Goal: Transaction & Acquisition: Purchase product/service

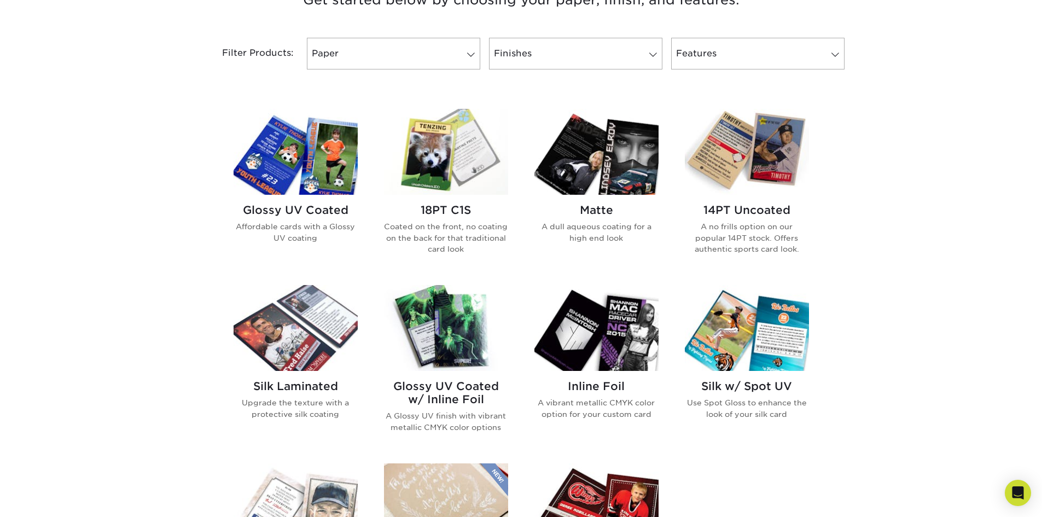
scroll to position [437, 0]
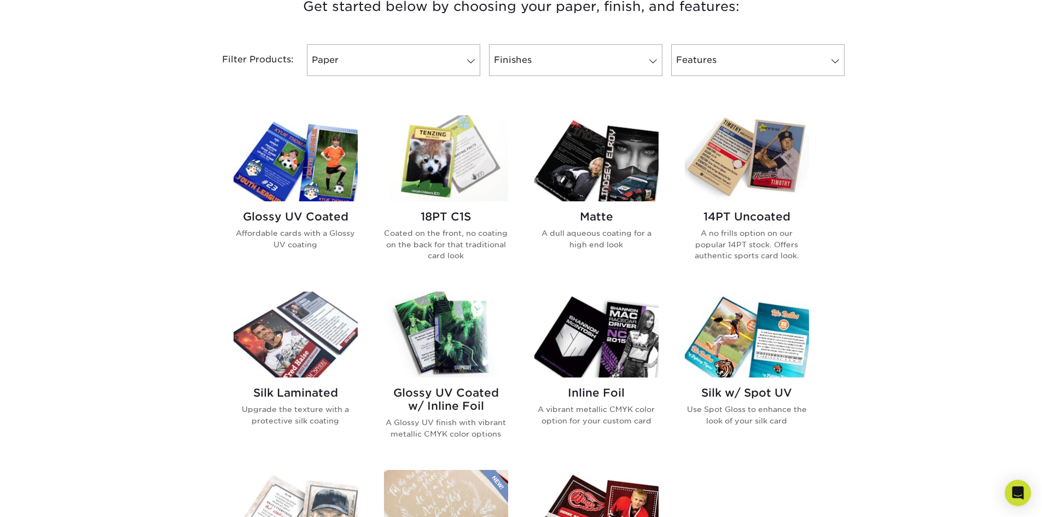
click at [429, 163] on img at bounding box center [446, 158] width 124 height 86
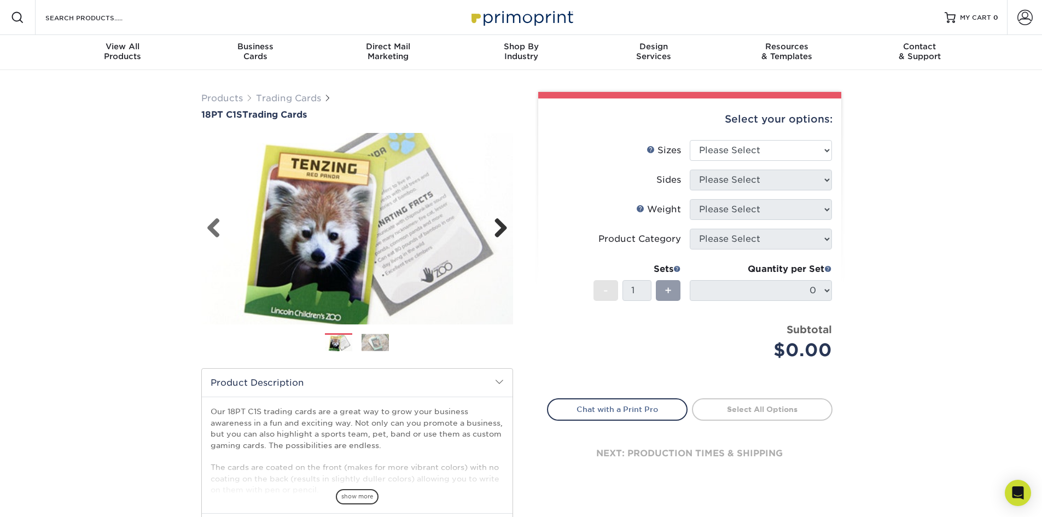
click at [497, 238] on link "Next" at bounding box center [496, 229] width 22 height 22
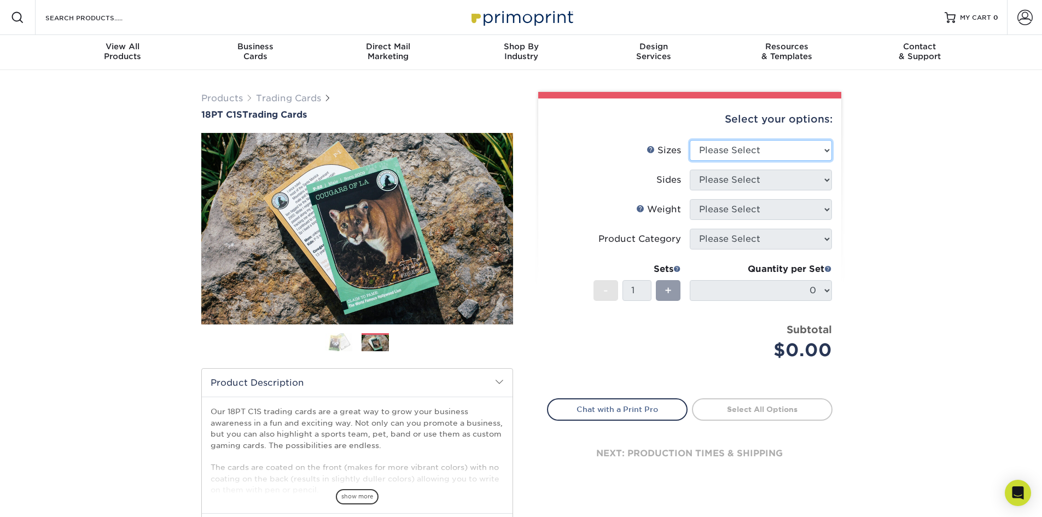
click at [721, 151] on select "Please Select 2.5" x 3.5"" at bounding box center [760, 150] width 142 height 21
select select "2.50x3.50"
click at [689, 140] on select "Please Select 2.5" x 3.5"" at bounding box center [760, 150] width 142 height 21
click at [707, 182] on select "Please Select Print Both Sides Print Front Only" at bounding box center [760, 179] width 142 height 21
select select "13abbda7-1d64-4f25-8bb2-c179b224825d"
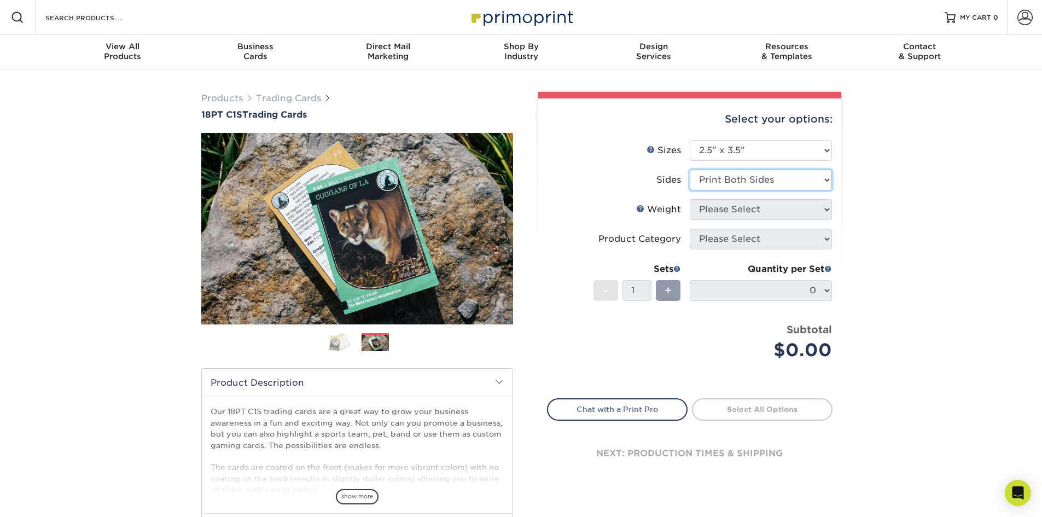
click at [689, 169] on select "Please Select Print Both Sides Print Front Only" at bounding box center [760, 179] width 142 height 21
click at [716, 212] on select "Please Select 18PT C1S" at bounding box center [760, 209] width 142 height 21
select select "18PTC1S"
click at [689, 199] on select "Please Select 18PT C1S" at bounding box center [760, 209] width 142 height 21
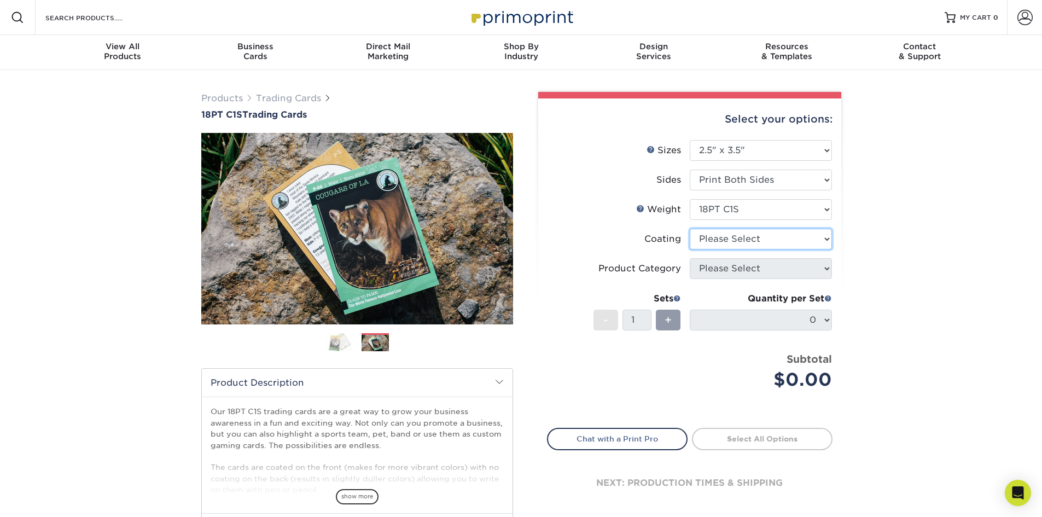
click at [724, 242] on select at bounding box center [760, 239] width 142 height 21
click at [689, 229] on select at bounding box center [760, 239] width 142 height 21
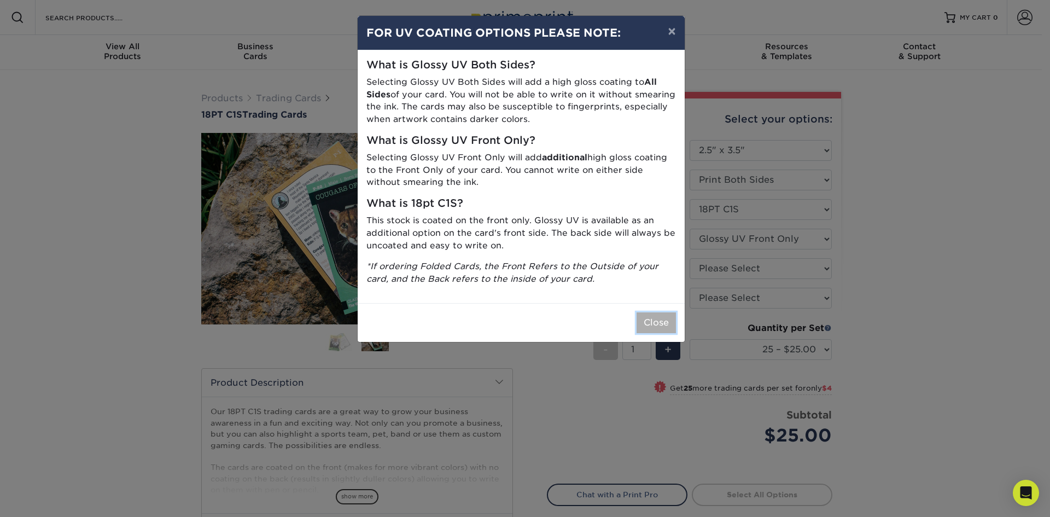
click at [662, 319] on button "Close" at bounding box center [655, 322] width 39 height 21
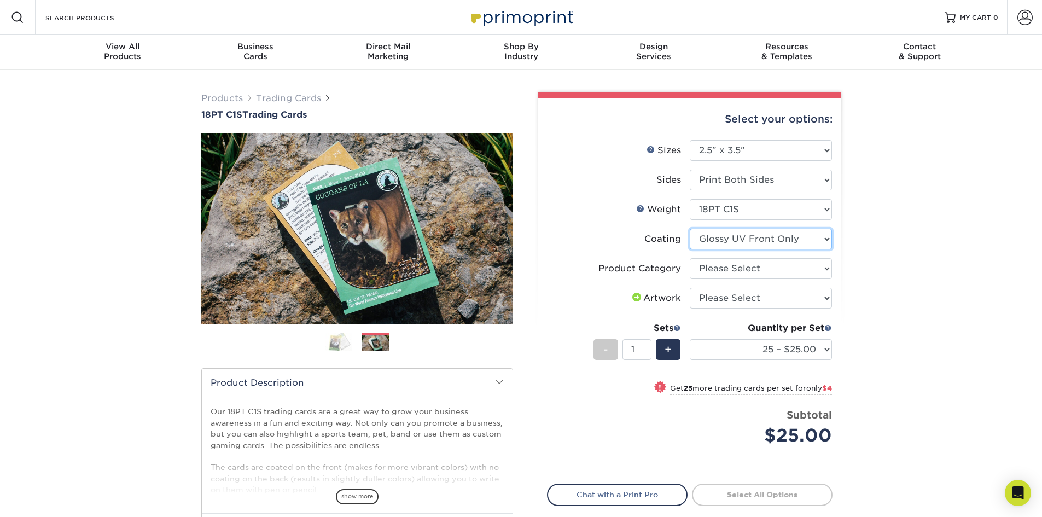
click at [750, 239] on select at bounding box center [760, 239] width 142 height 21
select select "3e7618de-abca-4bda-9f97-8b9129e913d8"
click at [689, 229] on select at bounding box center [760, 239] width 142 height 21
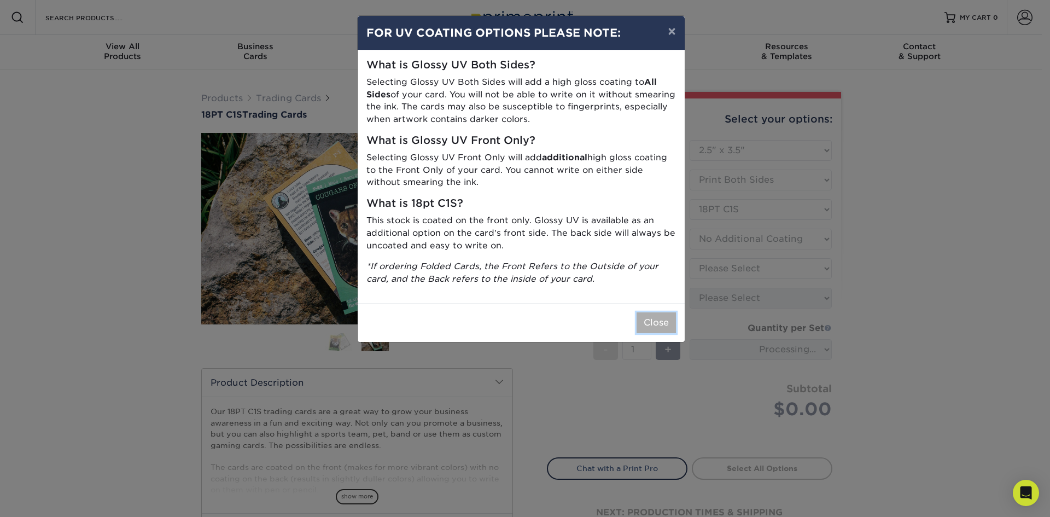
click at [657, 324] on button "Close" at bounding box center [655, 322] width 39 height 21
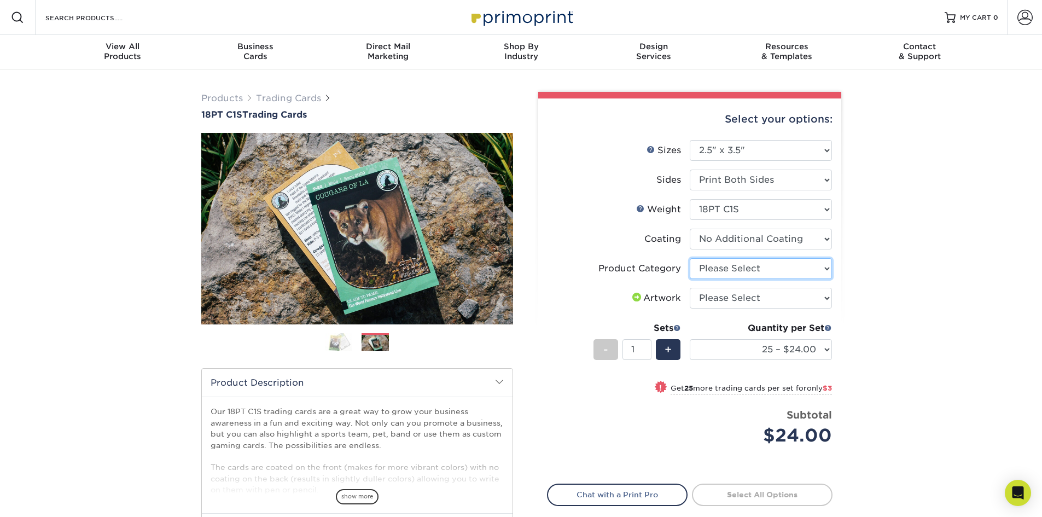
click at [729, 271] on select "Please Select Trading Cards" at bounding box center [760, 268] width 142 height 21
select select "c2f9bce9-36c2-409d-b101-c29d9d031e18"
click at [689, 258] on select "Please Select Trading Cards" at bounding box center [760, 268] width 142 height 21
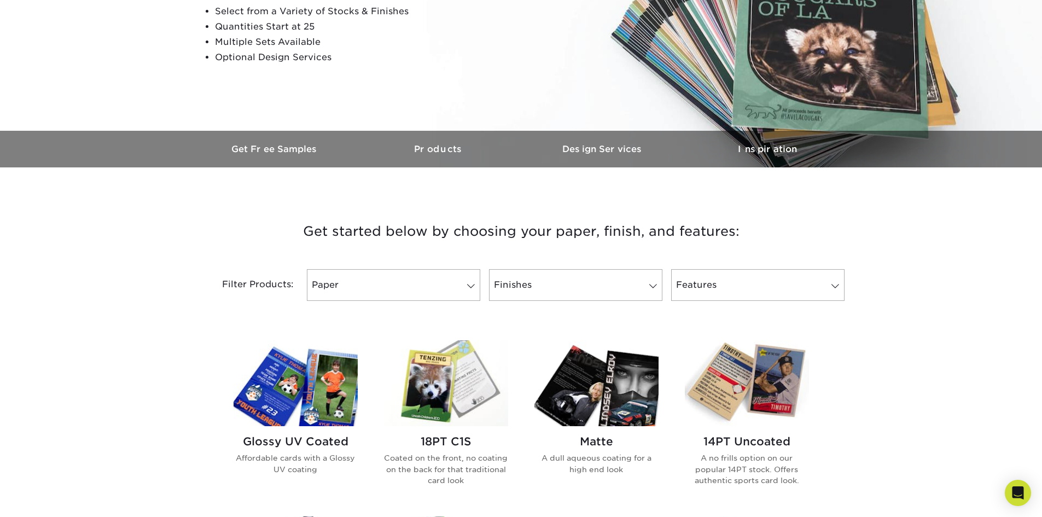
scroll to position [273, 0]
